Goal: Task Accomplishment & Management: Manage account settings

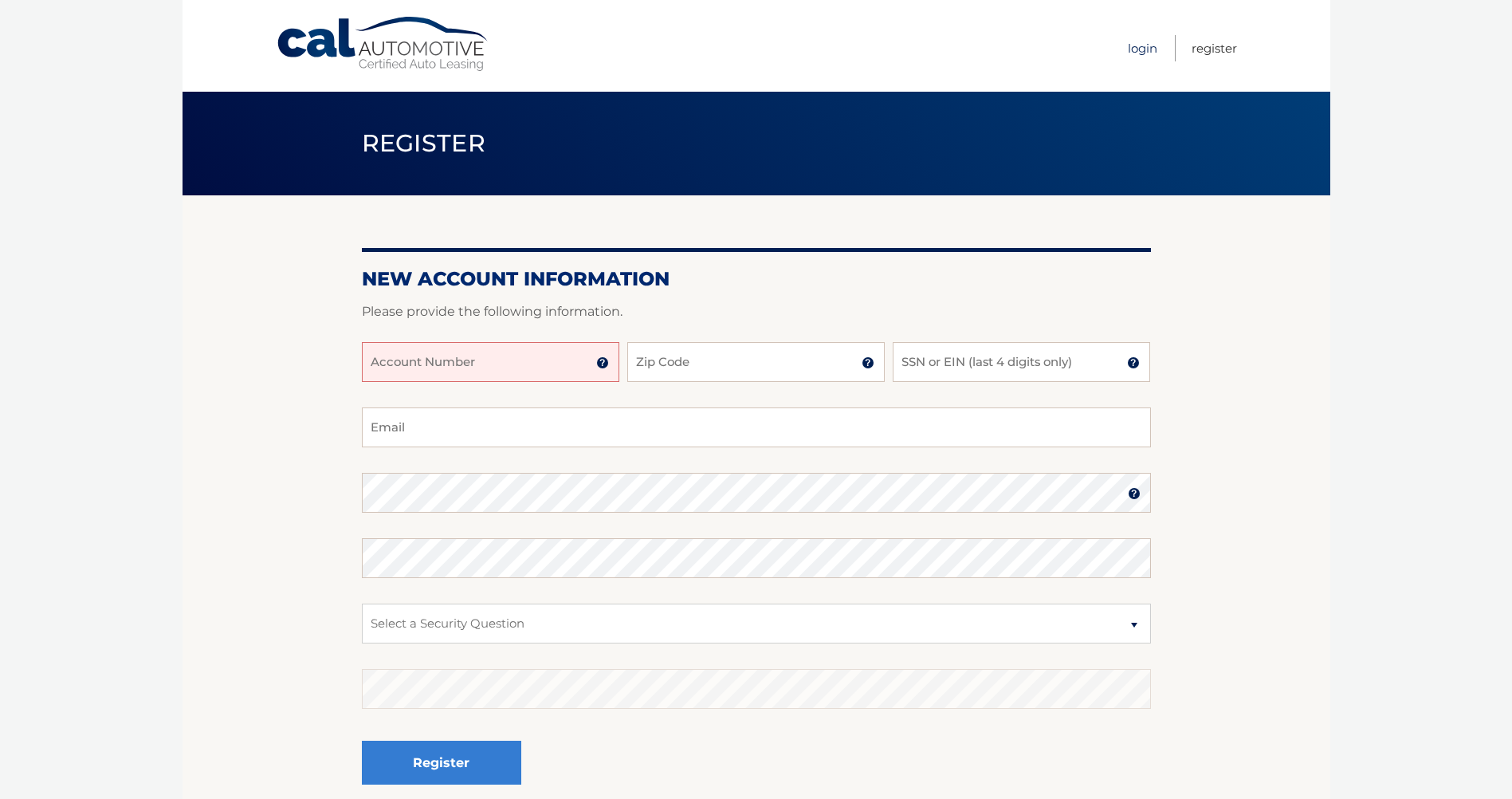
click at [1138, 50] on link "Login" at bounding box center [1143, 48] width 30 height 26
click at [1136, 48] on link "Login" at bounding box center [1143, 48] width 30 height 26
click at [1139, 48] on link "Login" at bounding box center [1143, 48] width 30 height 26
